Goal: Check status: Check status

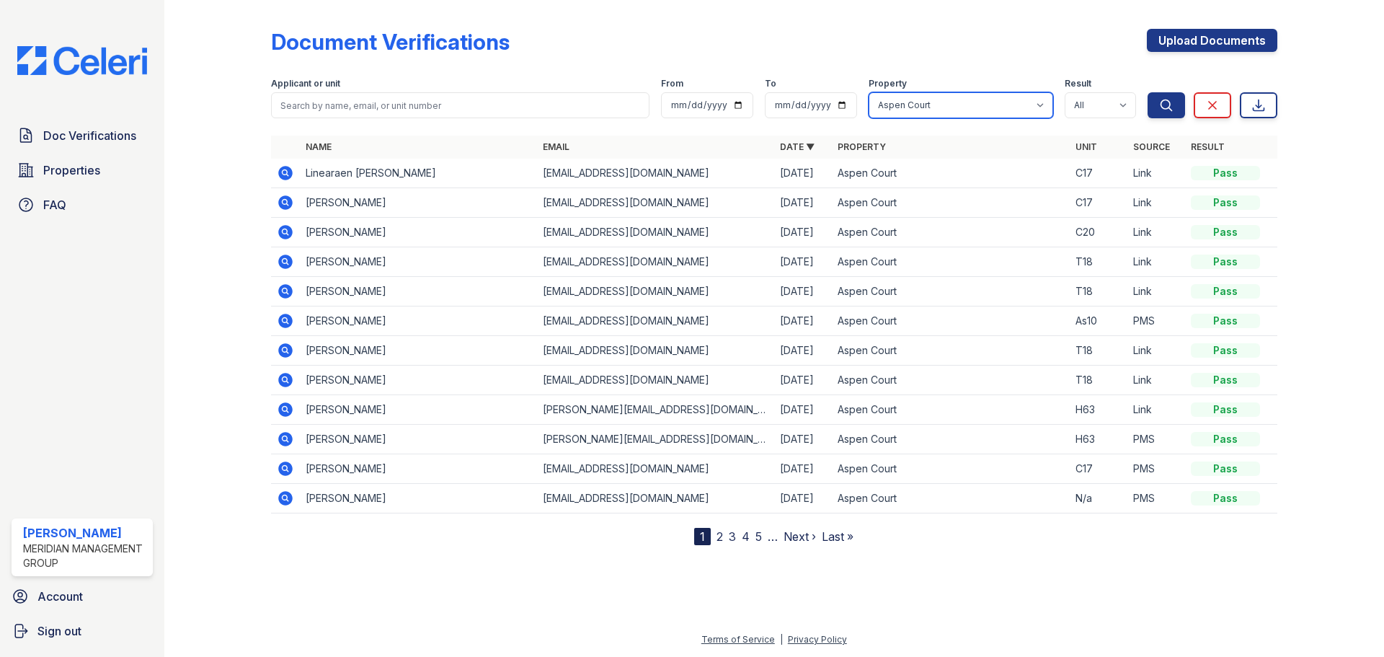
click at [944, 107] on select "All 1890 House [PERSON_NAME][GEOGRAPHIC_DATA] [PERSON_NAME][GEOGRAPHIC_DATA] [G…" at bounding box center [961, 105] width 185 height 26
select select "4148"
click at [869, 92] on select "All 1890 House [PERSON_NAME][GEOGRAPHIC_DATA] [PERSON_NAME][GEOGRAPHIC_DATA] [G…" at bounding box center [961, 105] width 185 height 26
click at [1167, 99] on icon "submit" at bounding box center [1166, 105] width 14 height 14
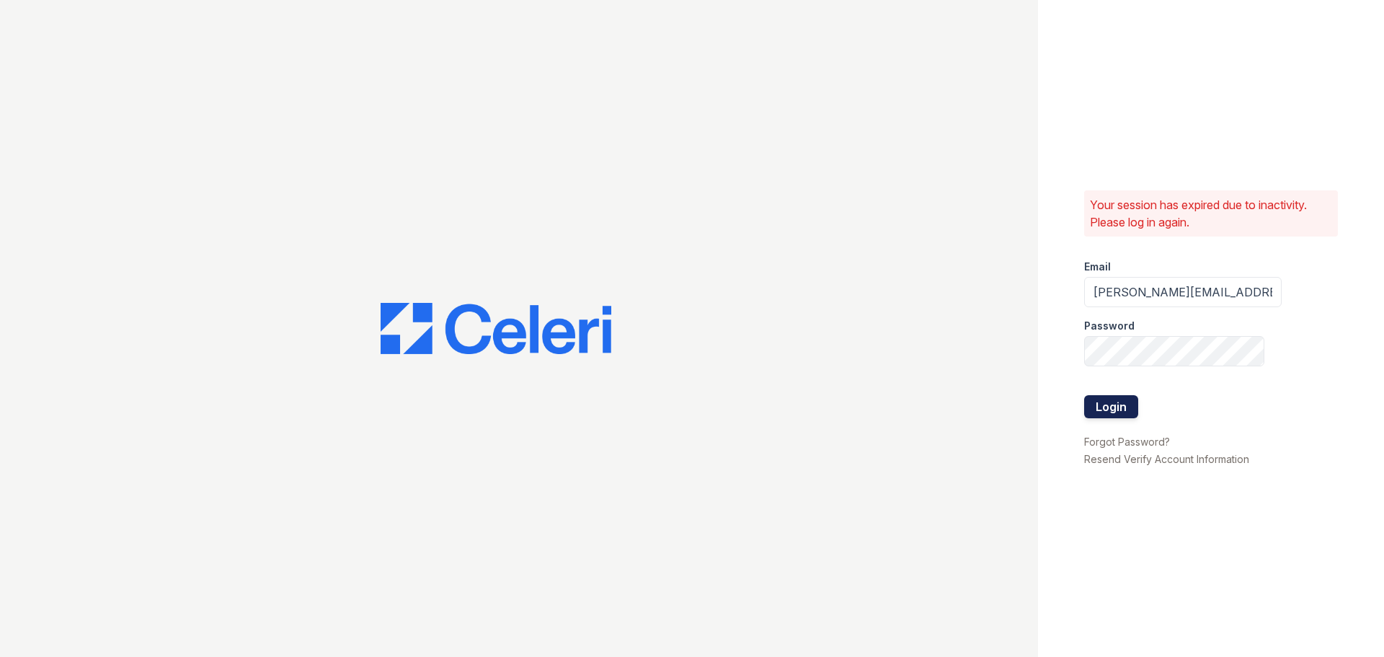
click at [1097, 397] on button "Login" at bounding box center [1111, 406] width 54 height 23
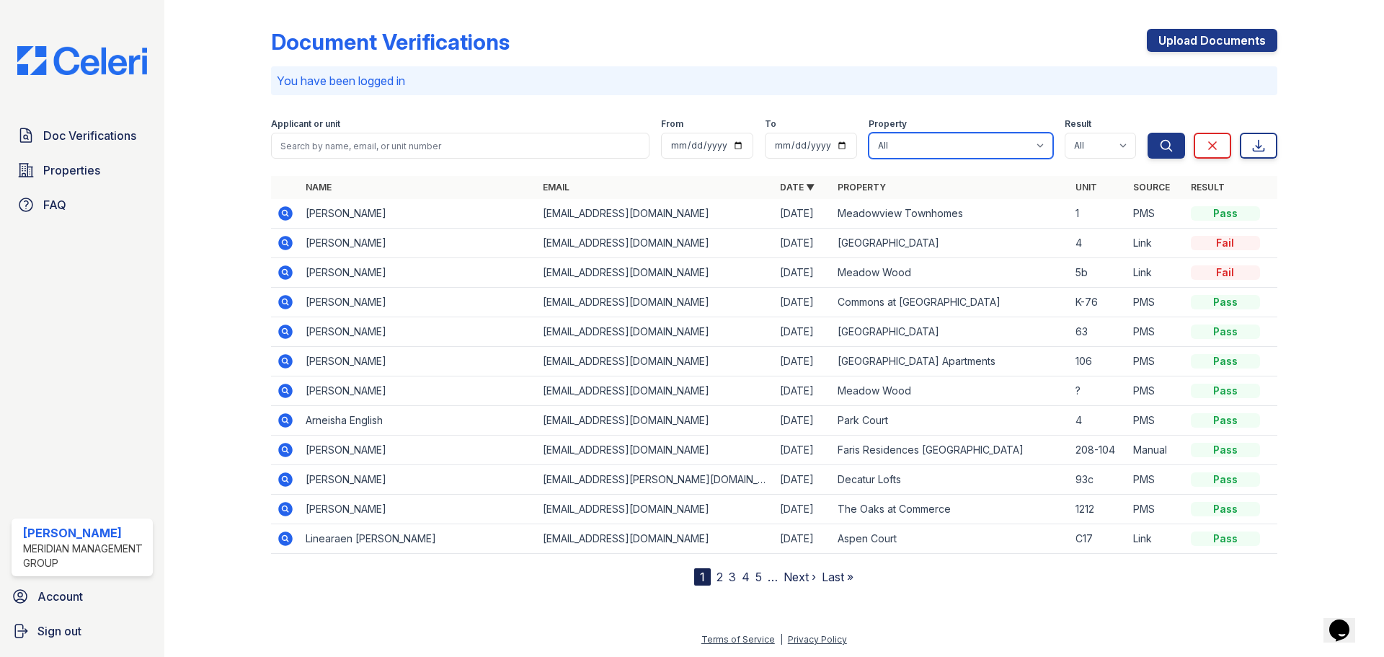
click at [1012, 145] on select "All 1890 House [PERSON_NAME][GEOGRAPHIC_DATA] [PERSON_NAME][GEOGRAPHIC_DATA] [G…" at bounding box center [961, 146] width 185 height 26
select select "4148"
click at [869, 133] on select "All 1890 House [PERSON_NAME][GEOGRAPHIC_DATA] [PERSON_NAME][GEOGRAPHIC_DATA] [G…" at bounding box center [961, 146] width 185 height 26
click at [1163, 150] on icon "submit" at bounding box center [1166, 145] width 14 height 14
